Goal: Use online tool/utility: Utilize a website feature to perform a specific function

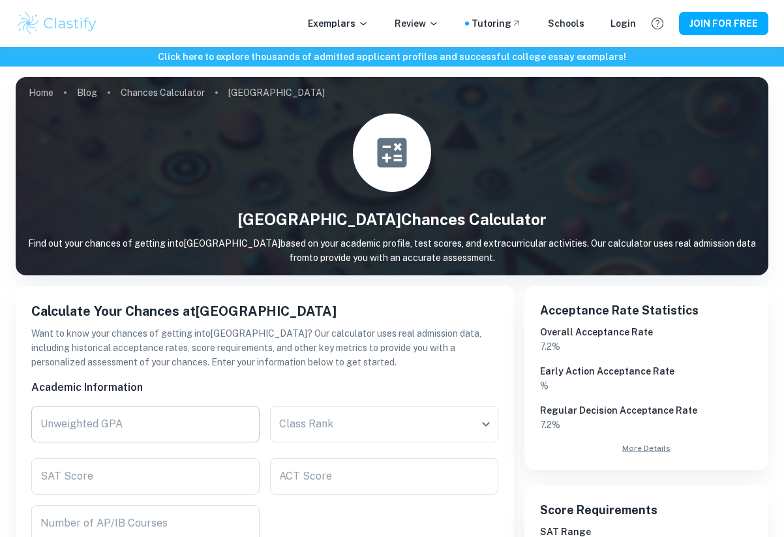
click at [121, 424] on input "Unweighted GPA" at bounding box center [145, 423] width 228 height 37
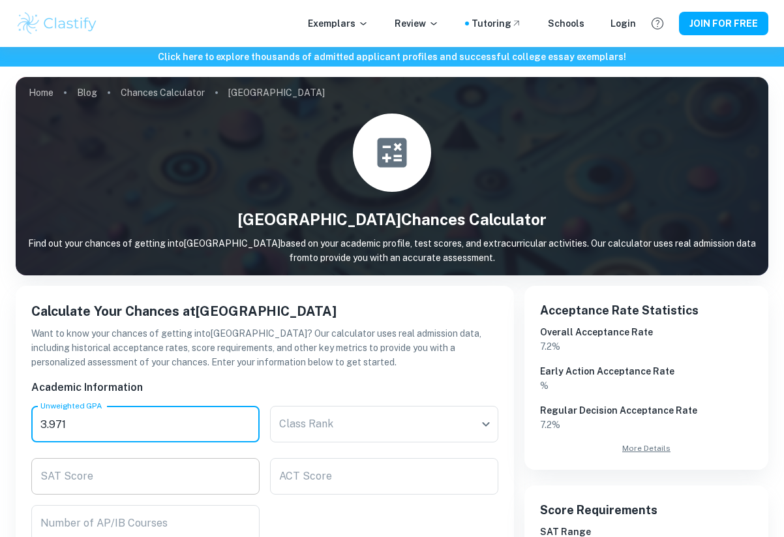
type input "3.971"
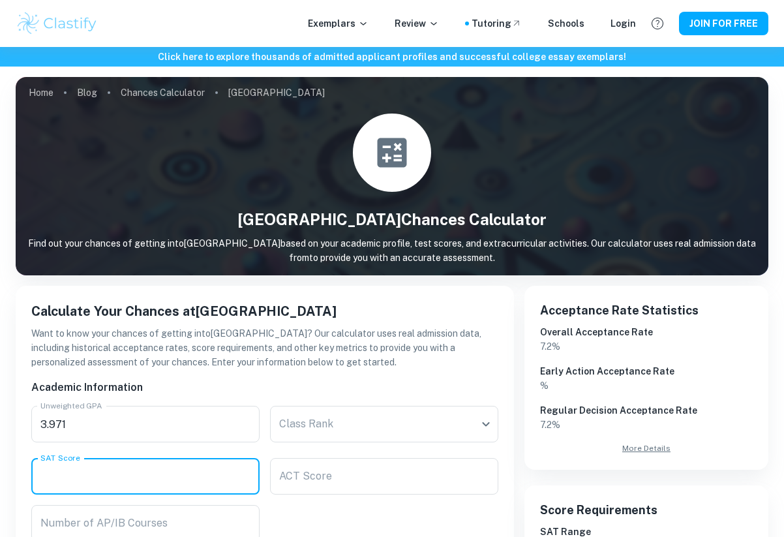
click at [186, 478] on input "SAT Score" at bounding box center [145, 476] width 228 height 37
click at [297, 472] on input "ACT Score" at bounding box center [384, 476] width 228 height 37
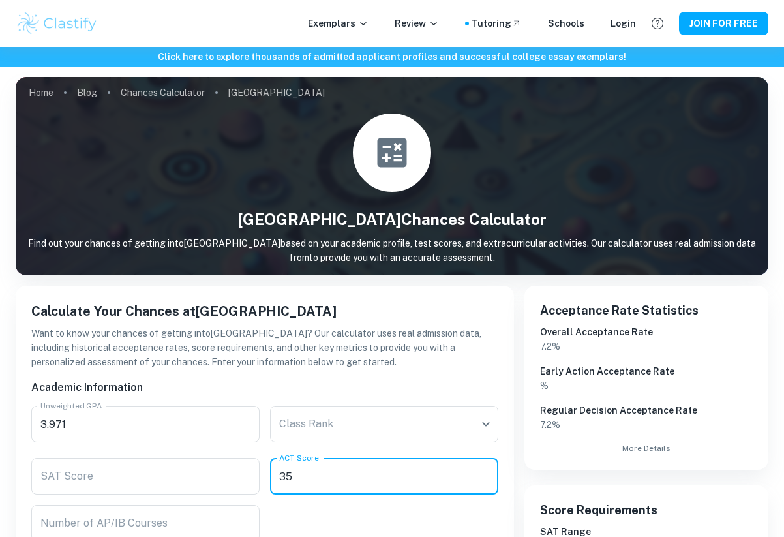
type input "35"
click at [221, 355] on p "Want to know your chances of getting into [GEOGRAPHIC_DATA] ? Our calculator us…" at bounding box center [264, 347] width 467 height 43
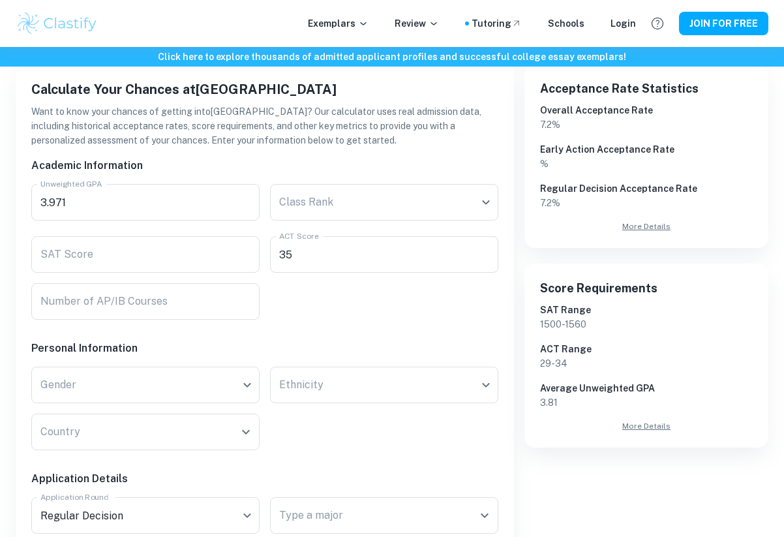
scroll to position [221, 0]
click at [156, 303] on input "Number of AP/IB Courses" at bounding box center [145, 302] width 228 height 37
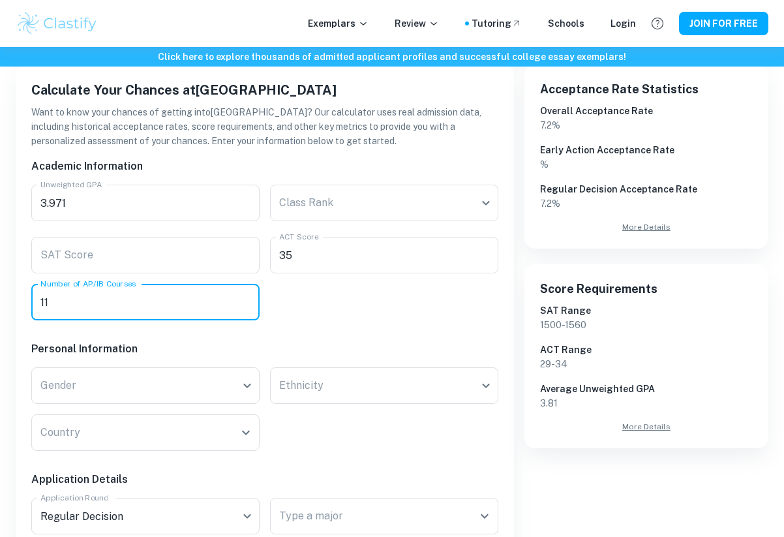
type input "11"
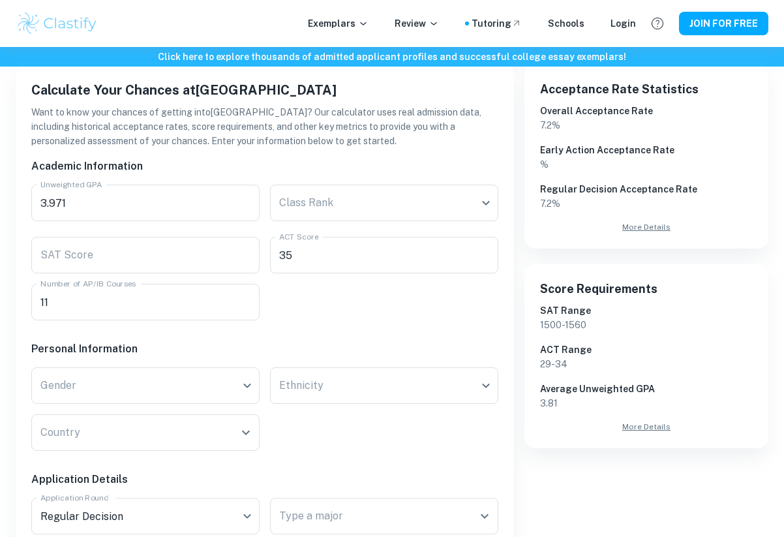
click at [164, 333] on div "Personal Information" at bounding box center [259, 344] width 477 height 26
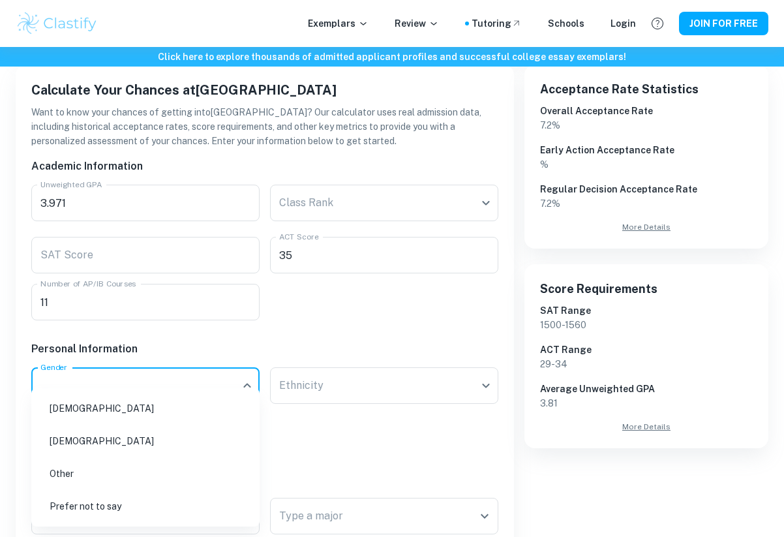
click at [162, 362] on body "We value your privacy We use cookies to enhance your browsing experience, serve…" at bounding box center [392, 94] width 784 height 537
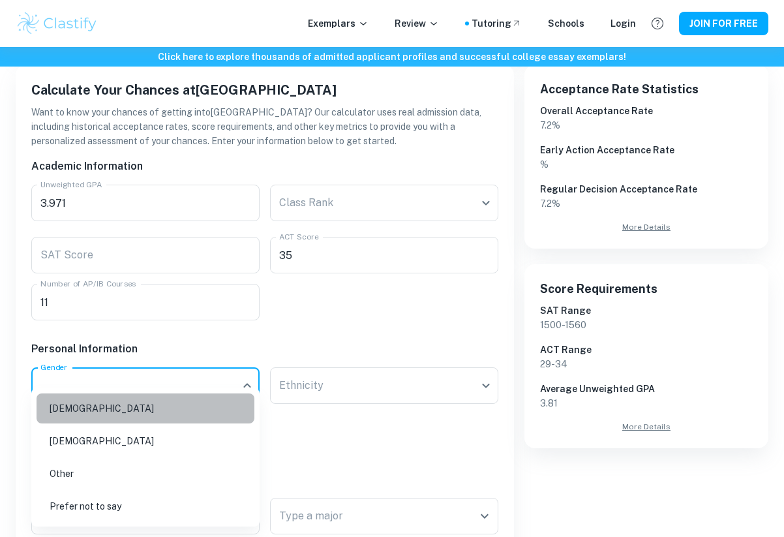
click at [133, 418] on li "[DEMOGRAPHIC_DATA]" at bounding box center [146, 408] width 218 height 30
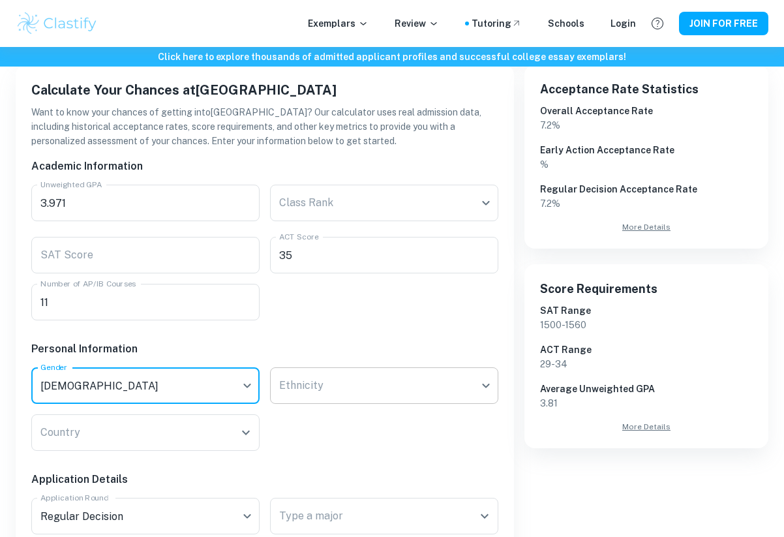
click at [302, 362] on body "We value your privacy We use cookies to enhance your browsing experience, serve…" at bounding box center [392, 94] width 784 height 537
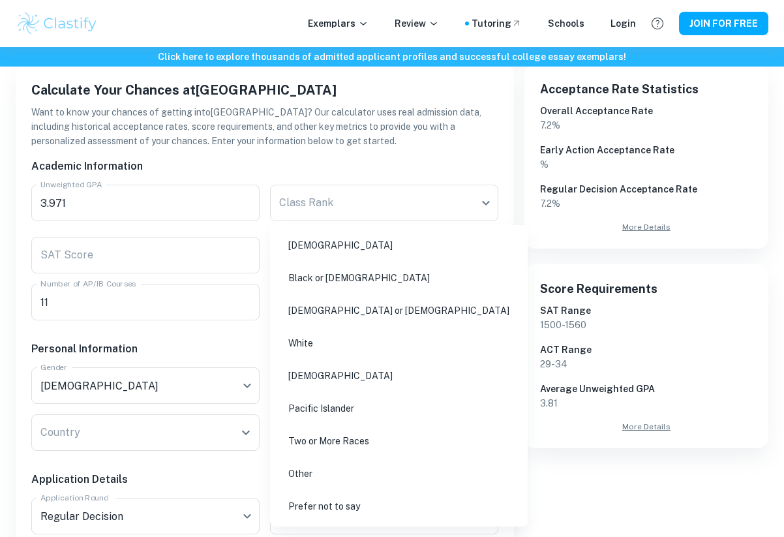
click at [310, 499] on li "Prefer not to say" at bounding box center [398, 506] width 247 height 30
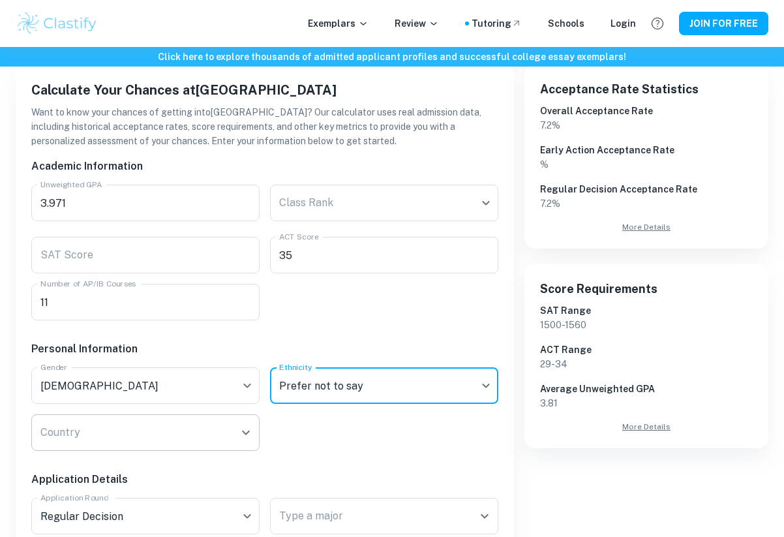
click at [222, 433] on input "Country" at bounding box center [135, 432] width 197 height 25
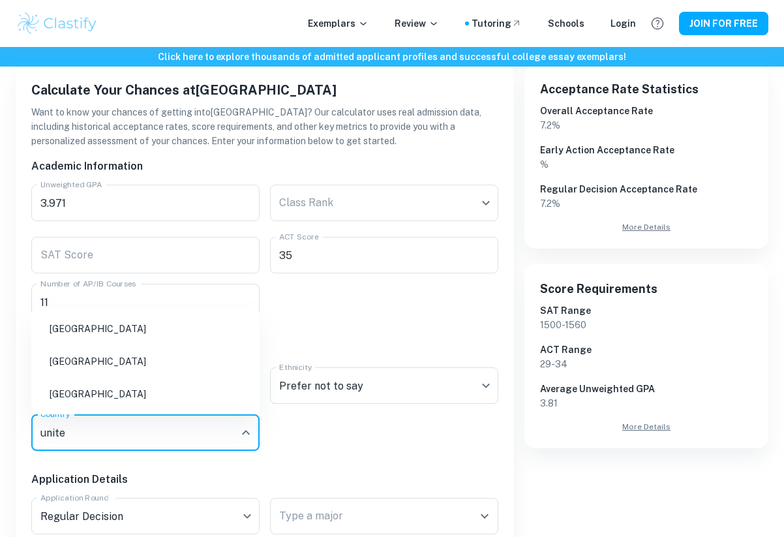
click at [108, 392] on li "[GEOGRAPHIC_DATA]" at bounding box center [146, 394] width 218 height 30
type input "unite"
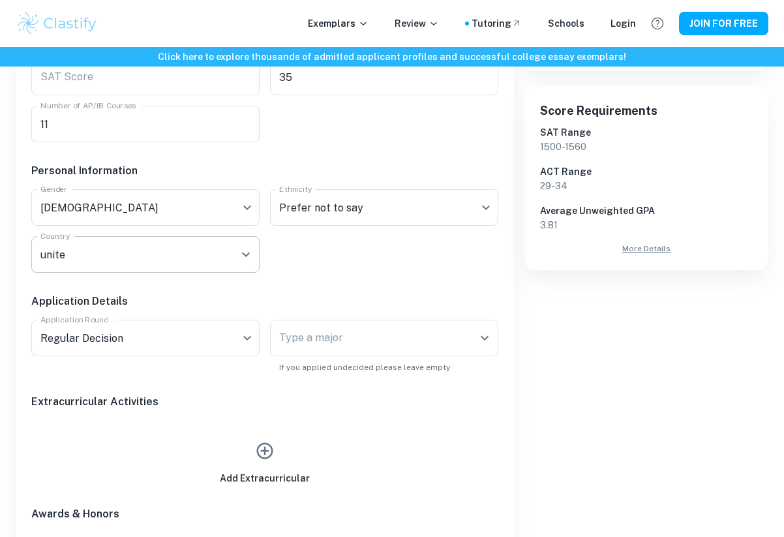
scroll to position [398, 0]
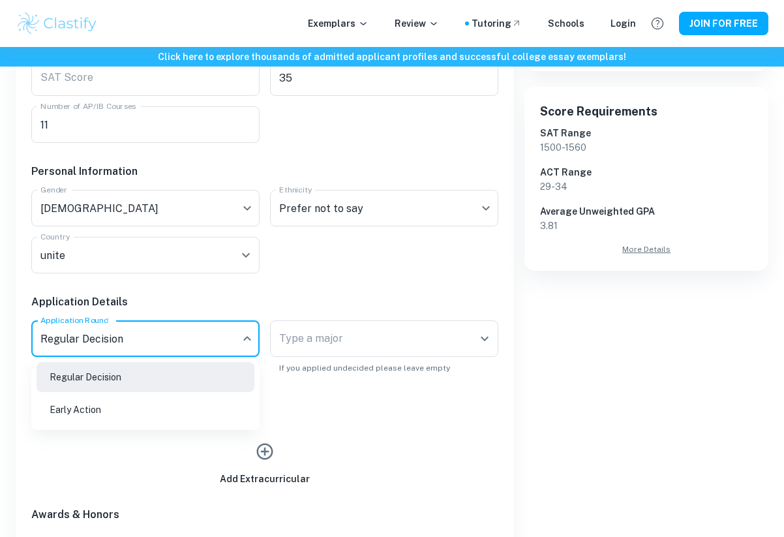
click at [203, 414] on li "Early Action" at bounding box center [146, 409] width 218 height 30
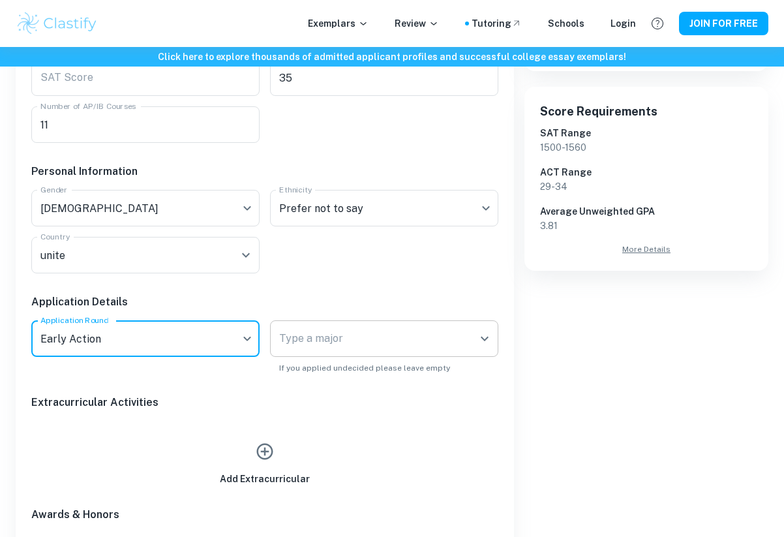
click at [356, 341] on input "Type a major" at bounding box center [374, 338] width 197 height 25
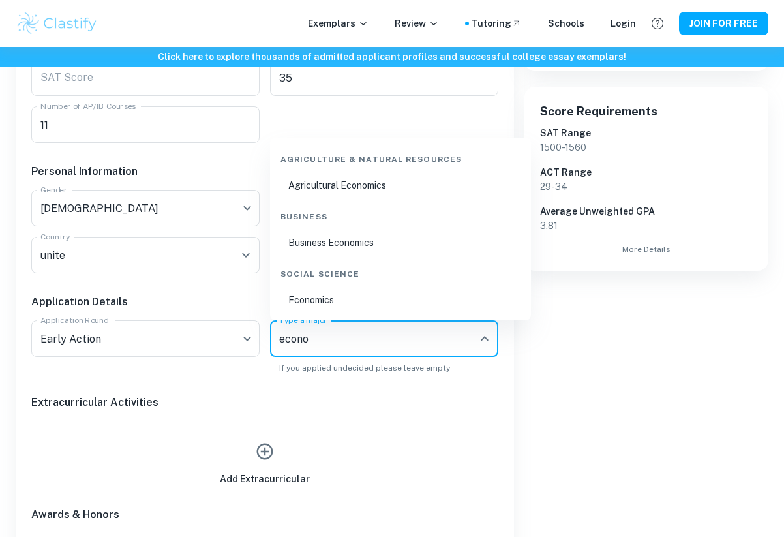
click at [364, 295] on li "Economics" at bounding box center [400, 300] width 250 height 30
type input "econo"
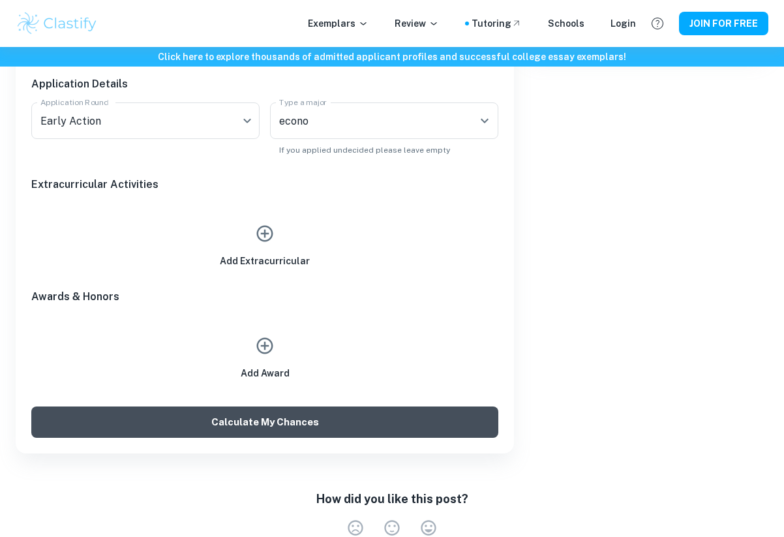
click at [278, 417] on button "Calculate My Chances" at bounding box center [264, 421] width 467 height 31
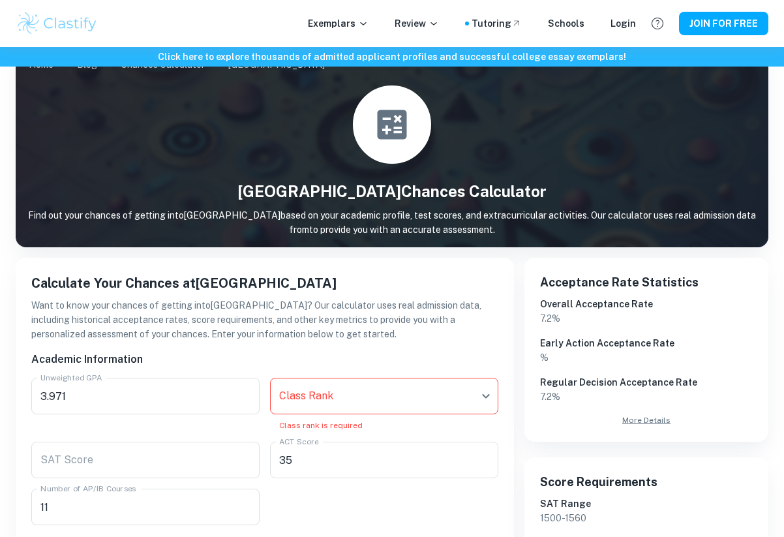
scroll to position [31, 0]
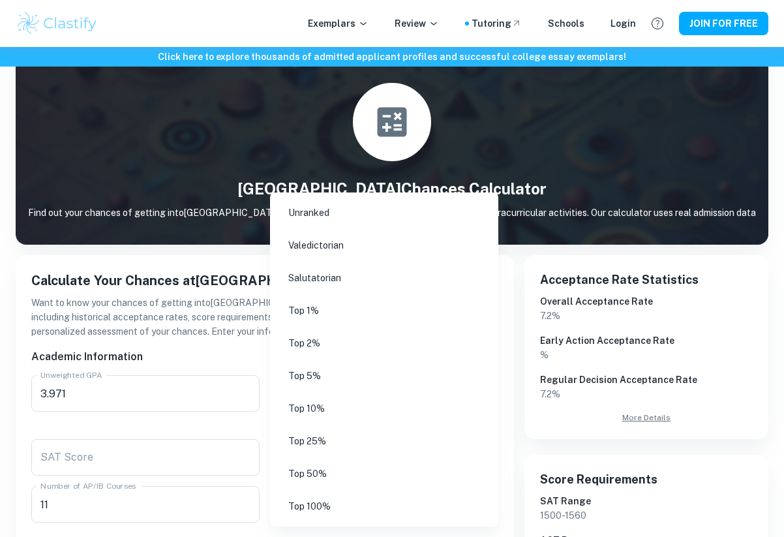
click at [407, 394] on body "We value your privacy We use cookies to enhance your browsing experience, serve…" at bounding box center [392, 284] width 784 height 537
click at [367, 213] on li "Unranked" at bounding box center [384, 213] width 218 height 30
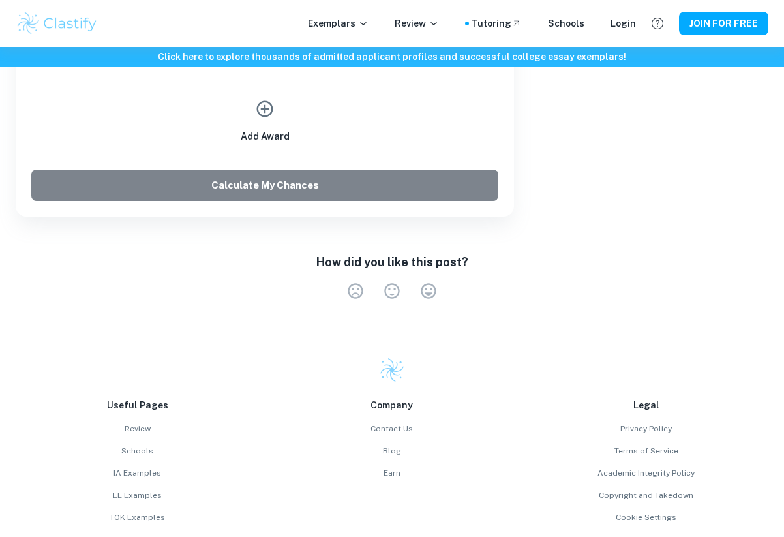
click at [379, 195] on button "Calculate My Chances" at bounding box center [264, 184] width 467 height 31
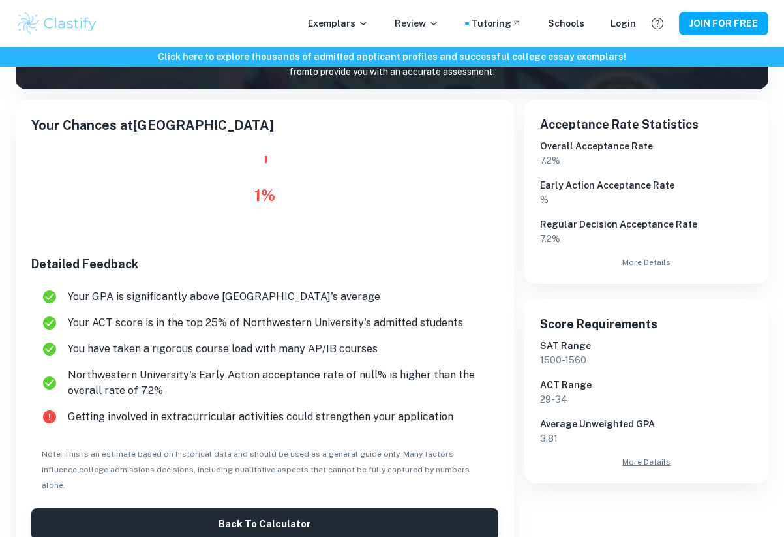
scroll to position [184, 0]
